Goal: Find specific page/section

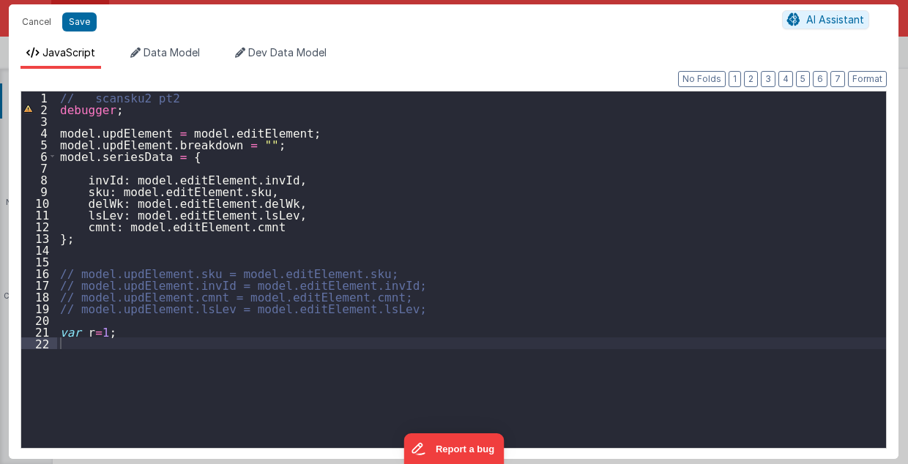
scroll to position [1768, 0]
